Goal: Task Accomplishment & Management: Use online tool/utility

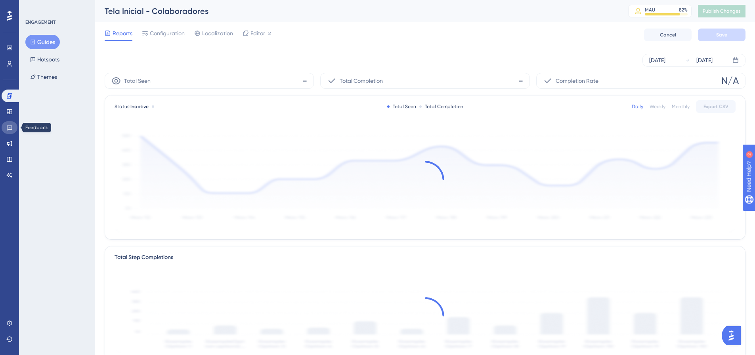
click at [9, 123] on link at bounding box center [10, 127] width 16 height 13
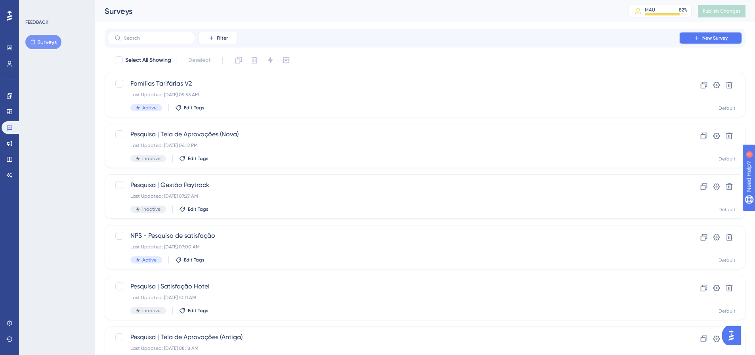
click at [695, 37] on icon at bounding box center [697, 38] width 6 height 6
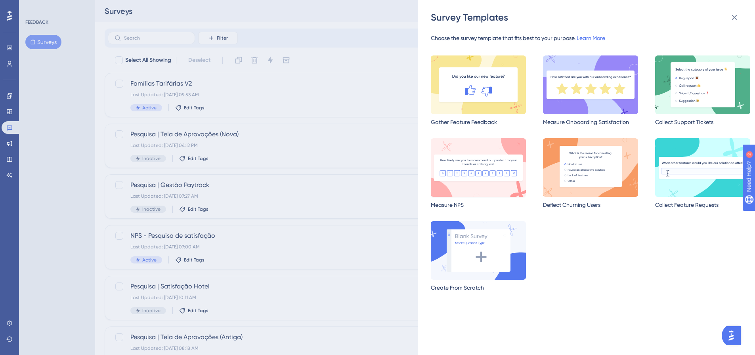
click at [493, 176] on img at bounding box center [478, 167] width 95 height 59
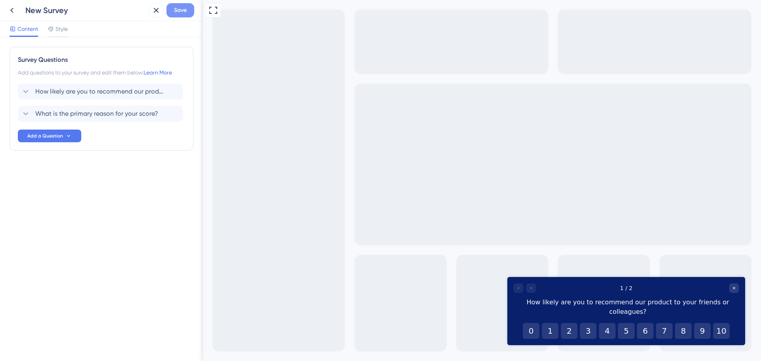
click at [186, 10] on span "Save" at bounding box center [180, 11] width 13 height 10
click at [733, 288] on icon "Close survey" at bounding box center [734, 288] width 5 height 5
click at [736, 289] on icon "Close survey" at bounding box center [734, 288] width 5 height 5
click at [155, 11] on icon at bounding box center [156, 10] width 5 height 5
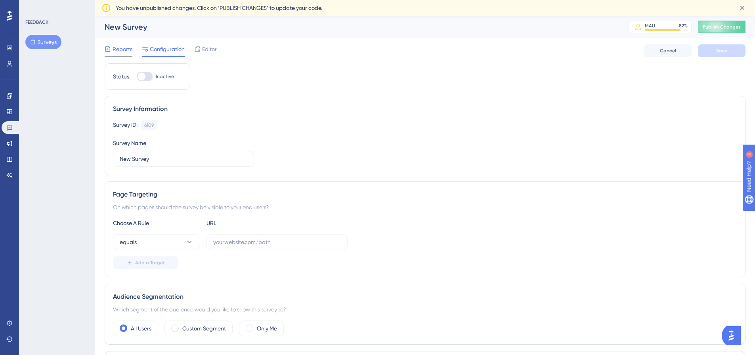
click at [112, 52] on div "Reports" at bounding box center [119, 49] width 28 height 10
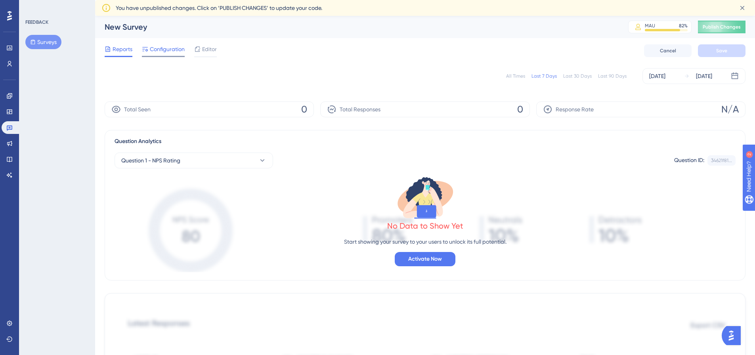
click at [171, 54] on div "Configuration" at bounding box center [163, 50] width 43 height 13
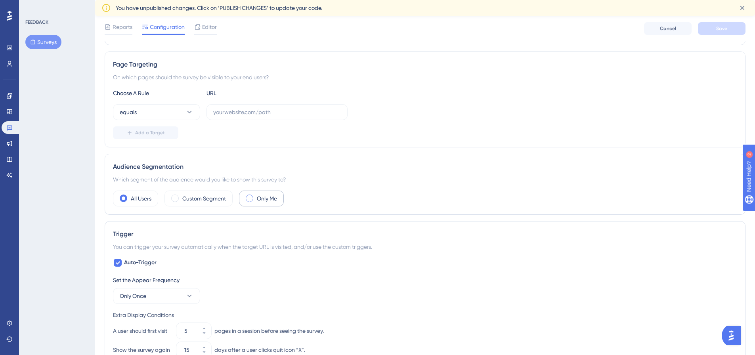
scroll to position [130, 0]
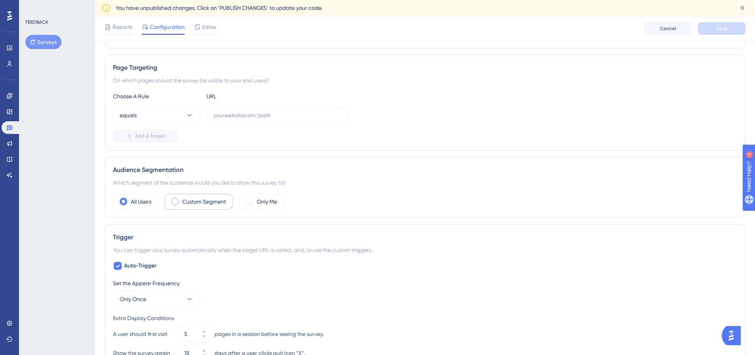
click at [175, 203] on span at bounding box center [175, 202] width 8 height 8
click at [181, 199] on input "radio" at bounding box center [181, 199] width 0 height 0
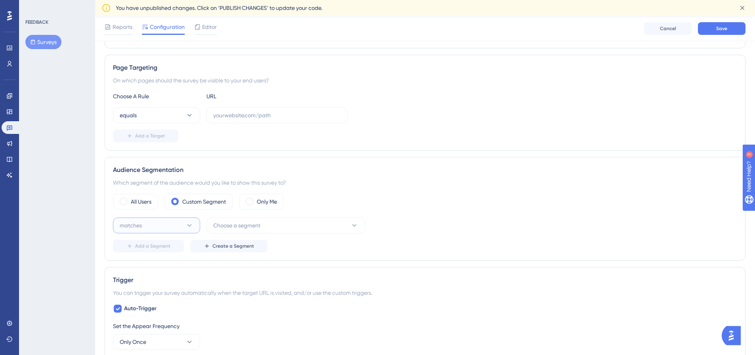
click at [184, 227] on button "matches" at bounding box center [156, 226] width 87 height 16
drag, startPoint x: 184, startPoint y: 227, endPoint x: 240, endPoint y: 227, distance: 56.3
click at [186, 227] on button "matches" at bounding box center [156, 226] width 87 height 16
click at [241, 226] on span "Choose a segment" at bounding box center [236, 226] width 47 height 10
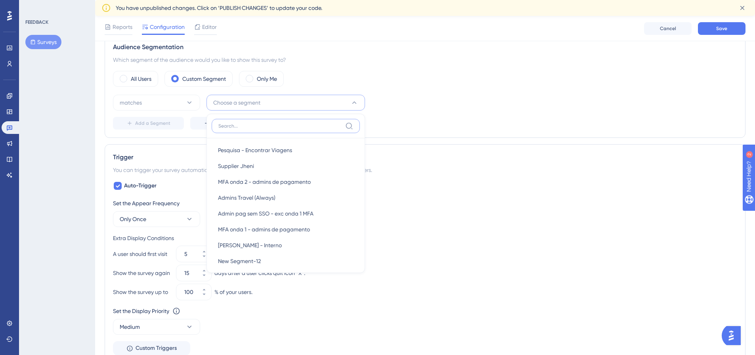
scroll to position [317, 0]
click at [418, 107] on div "matches Choose a segment New Users New Users Weekly Active Users Weekly Active …" at bounding box center [425, 103] width 625 height 16
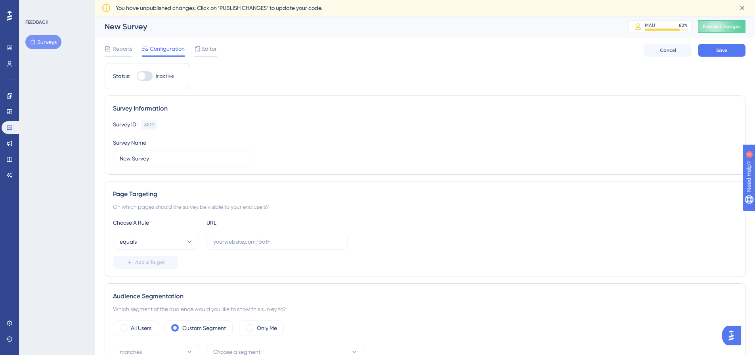
scroll to position [0, 0]
